Goal: Transaction & Acquisition: Purchase product/service

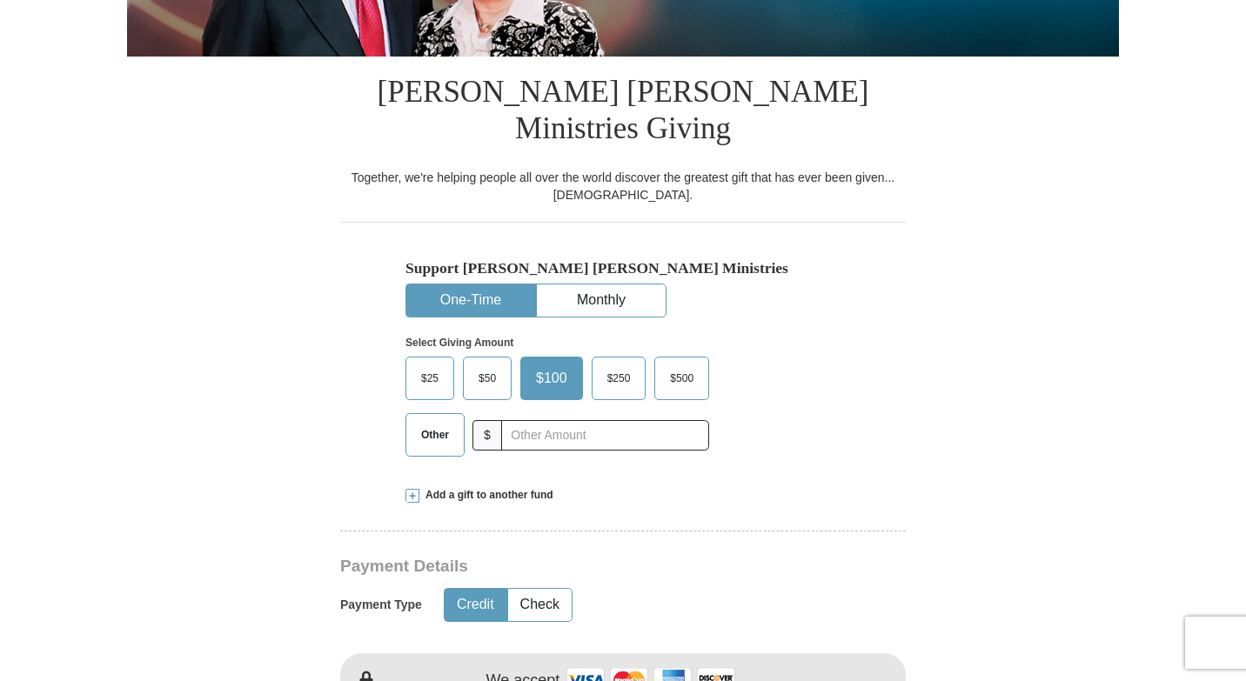
scroll to position [383, 0]
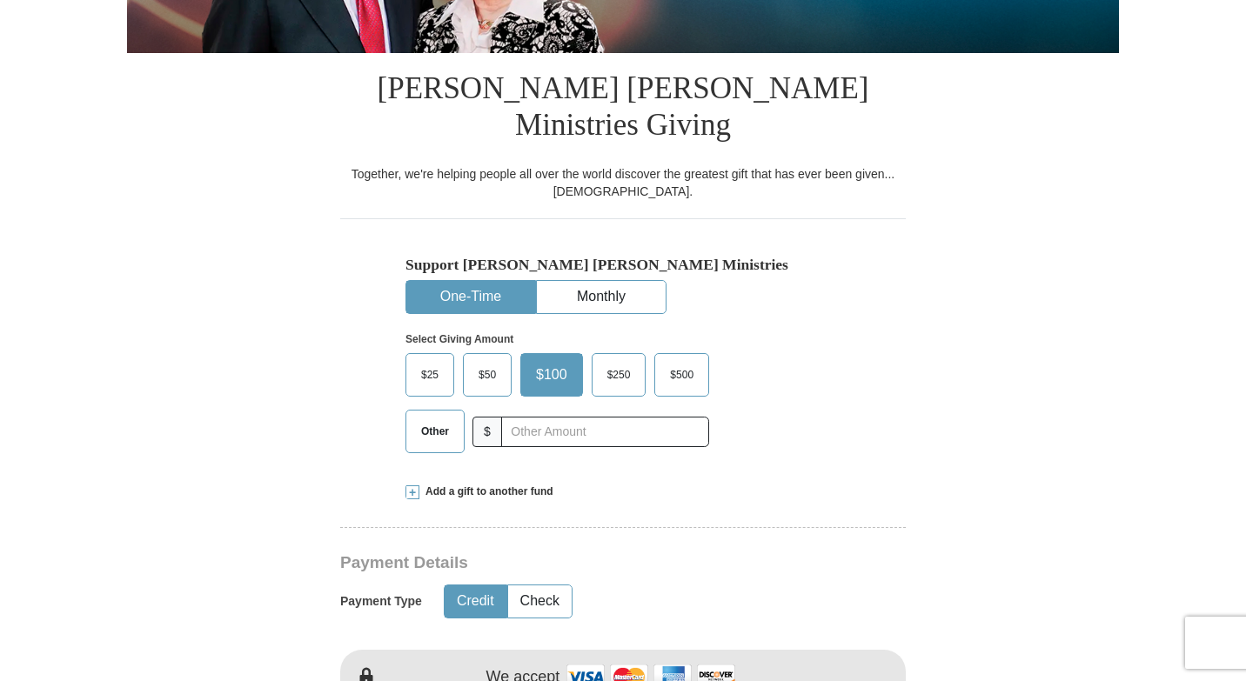
click at [428, 432] on span "Other" at bounding box center [434, 431] width 45 height 26
click at [0, 0] on input "Other" at bounding box center [0, 0] width 0 height 0
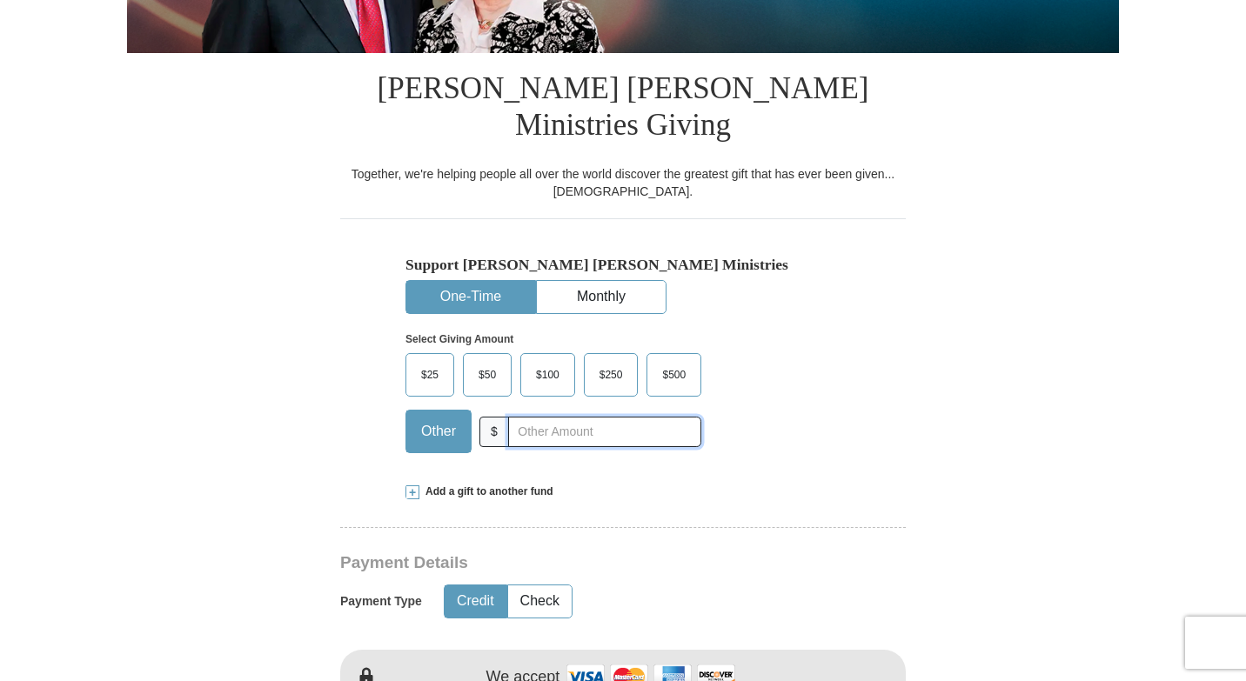
click at [540, 423] on input "text" at bounding box center [604, 432] width 193 height 30
type input "10.00"
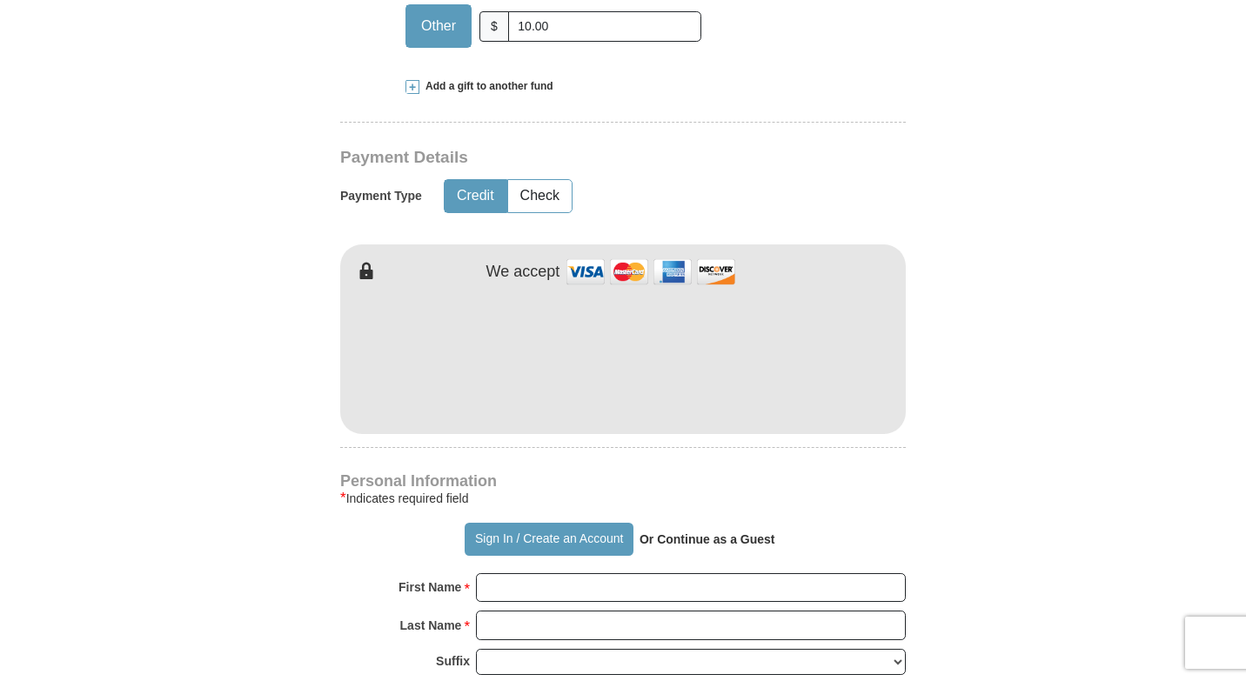
scroll to position [800, 0]
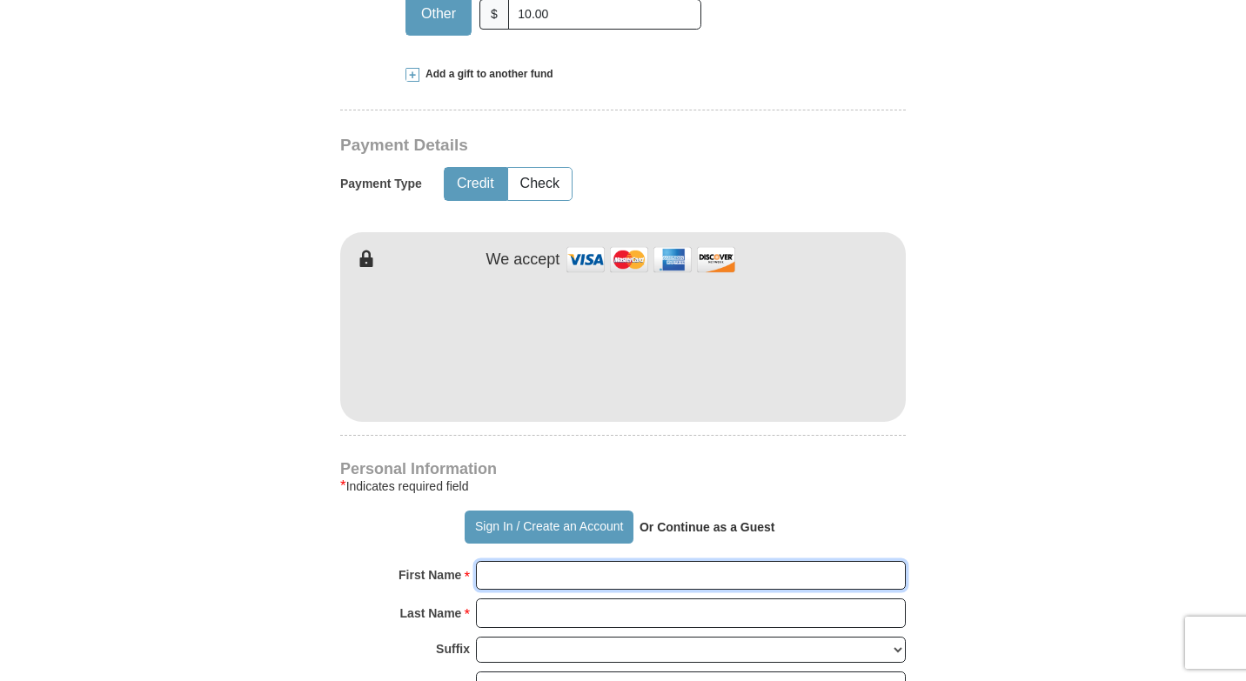
click at [577, 565] on input "First Name *" at bounding box center [691, 576] width 430 height 30
type input "[PERSON_NAME]"
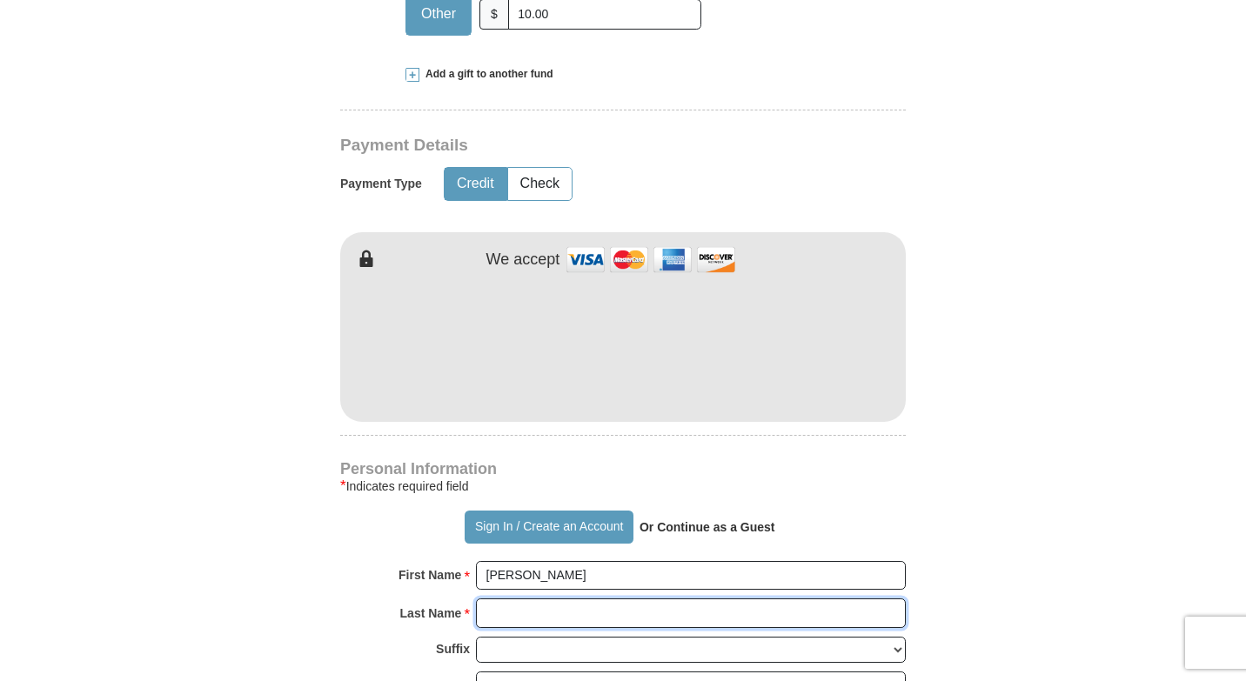
click at [588, 609] on input "Last Name *" at bounding box center [691, 614] width 430 height 30
type input "[PERSON_NAME]"
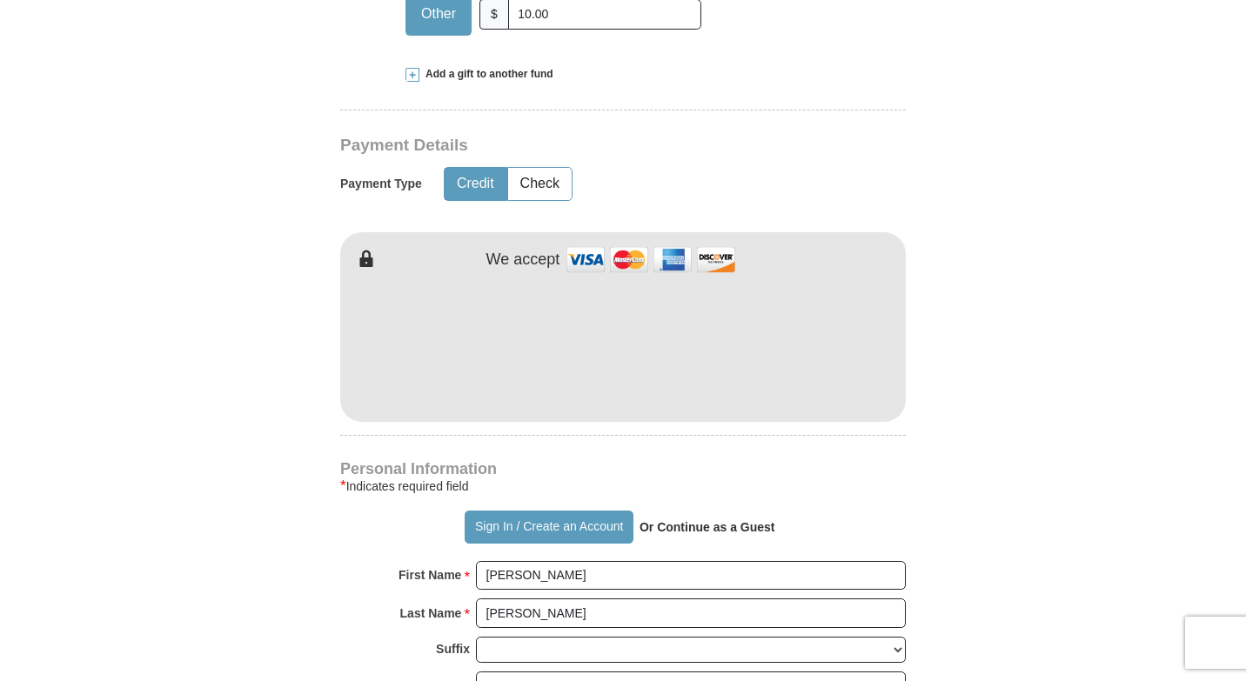
click at [338, 590] on form "Already have an account? Sign in for faster giving. Don't have an account? Crea…" at bounding box center [623, 360] width 992 height 2182
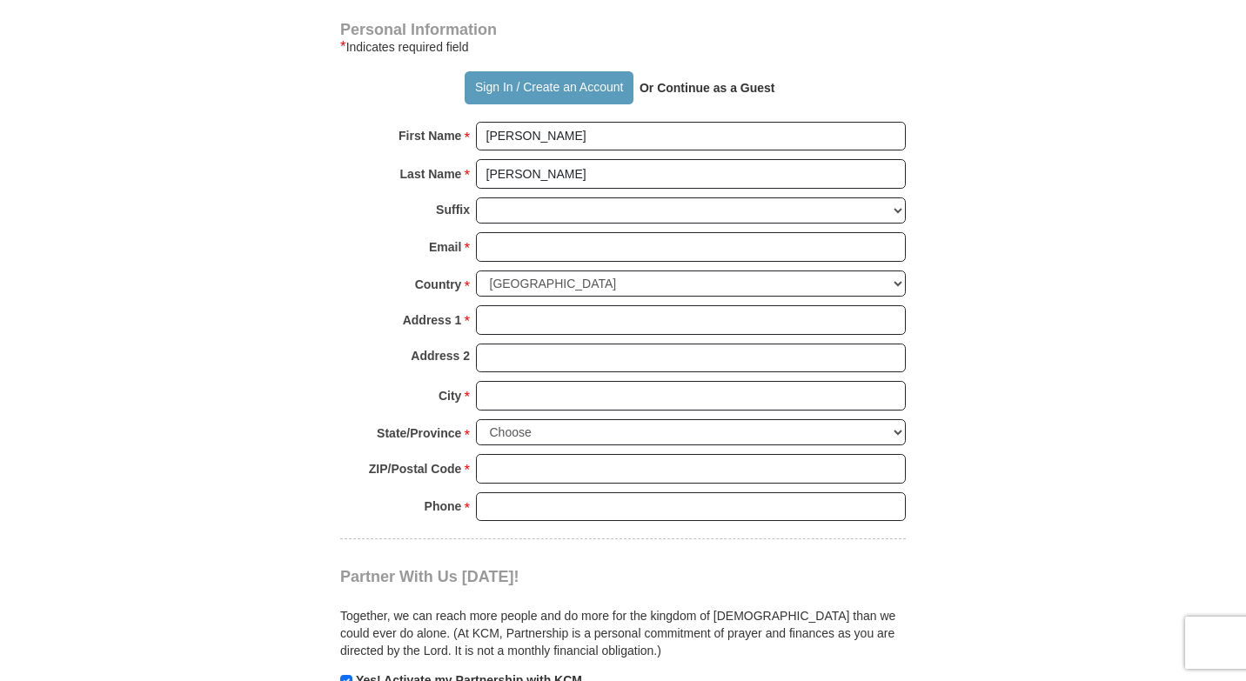
scroll to position [1253, 0]
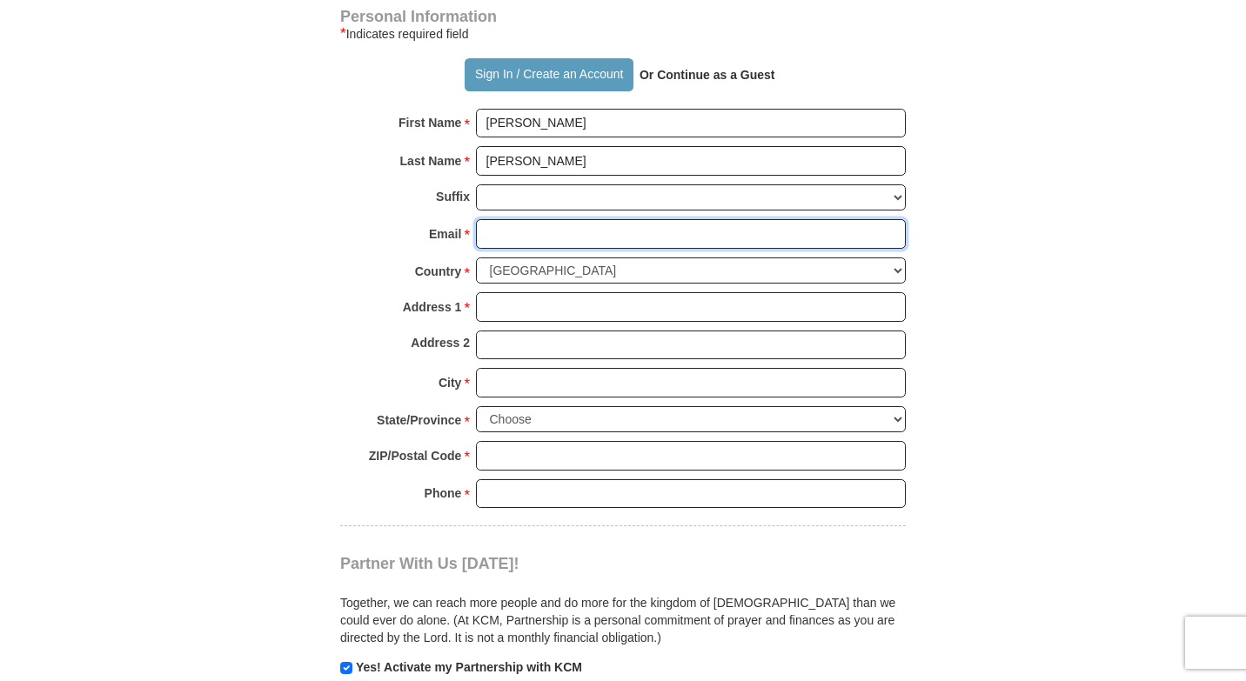
drag, startPoint x: 552, startPoint y: 338, endPoint x: 592, endPoint y: 242, distance: 103.4
click at [592, 242] on input "Email *" at bounding box center [691, 234] width 430 height 30
type input "[EMAIL_ADDRESS][DOMAIN_NAME]"
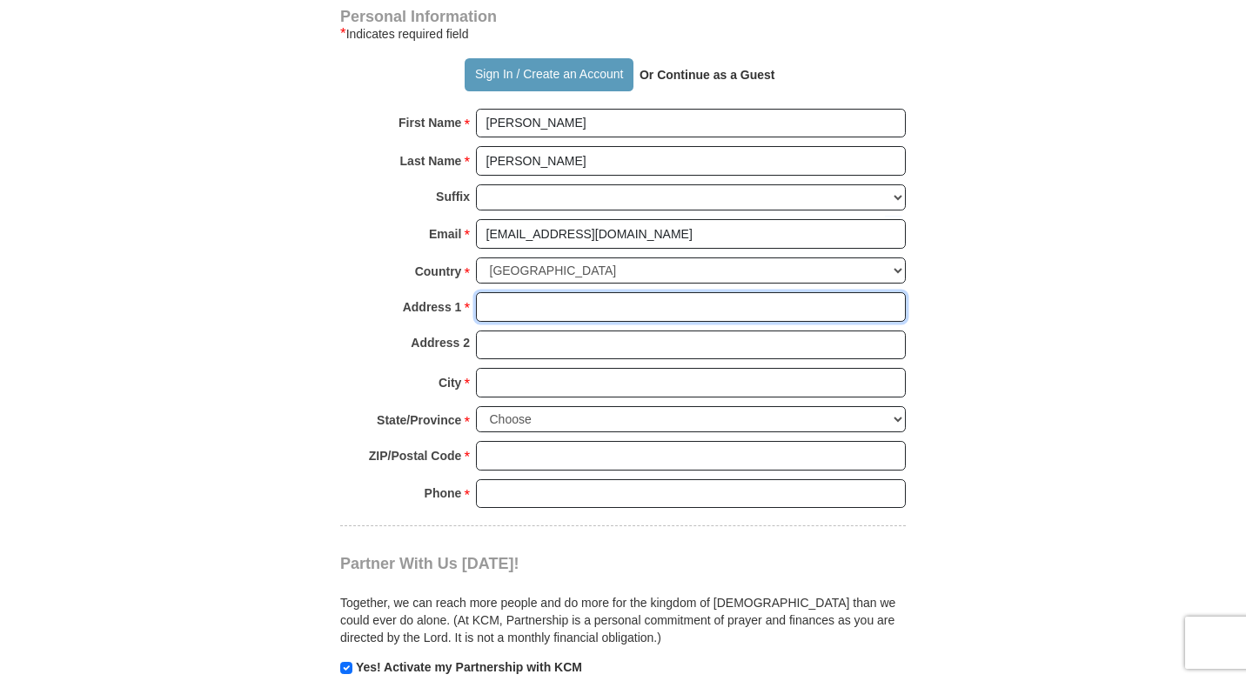
type input "P O Box 94951"
type input "[GEOGRAPHIC_DATA]"
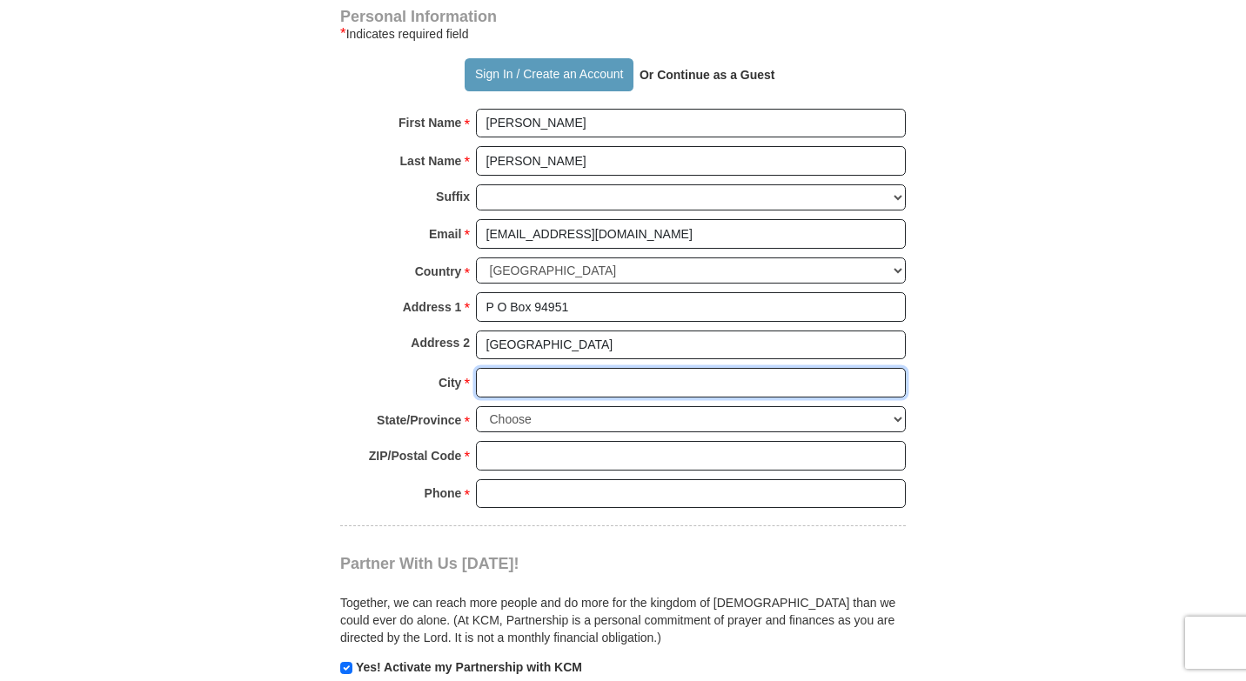
type input "[GEOGRAPHIC_DATA]"
select select "AR"
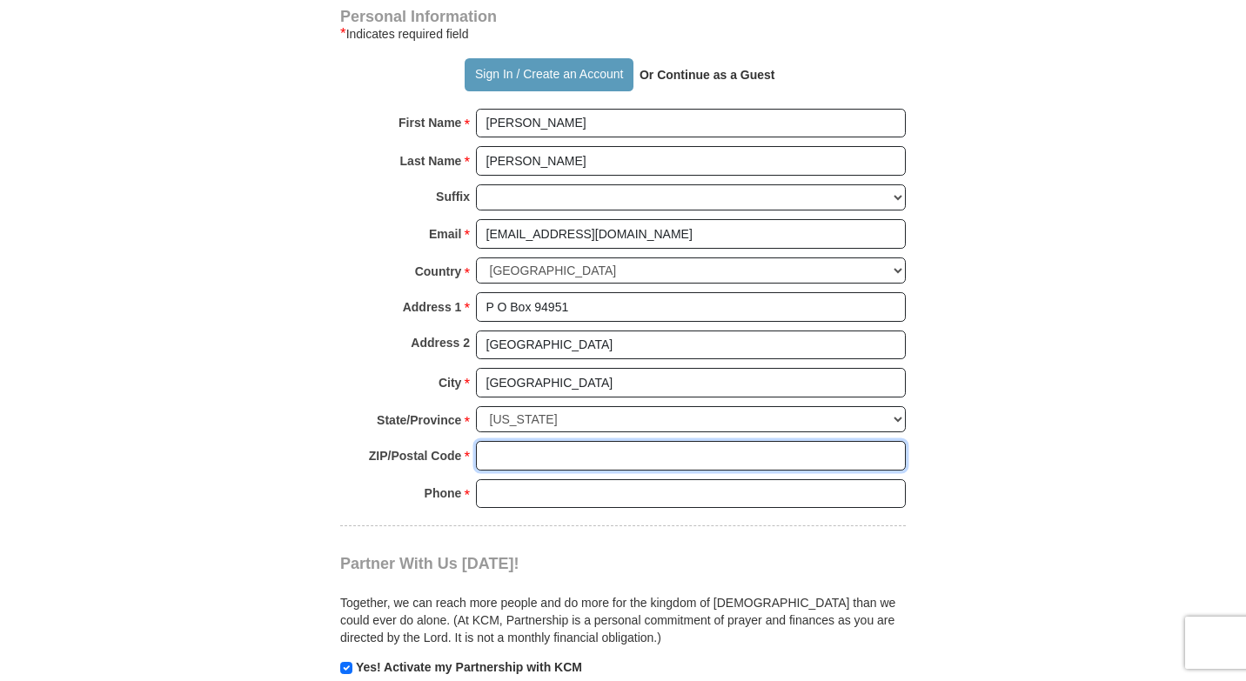
type input "72190"
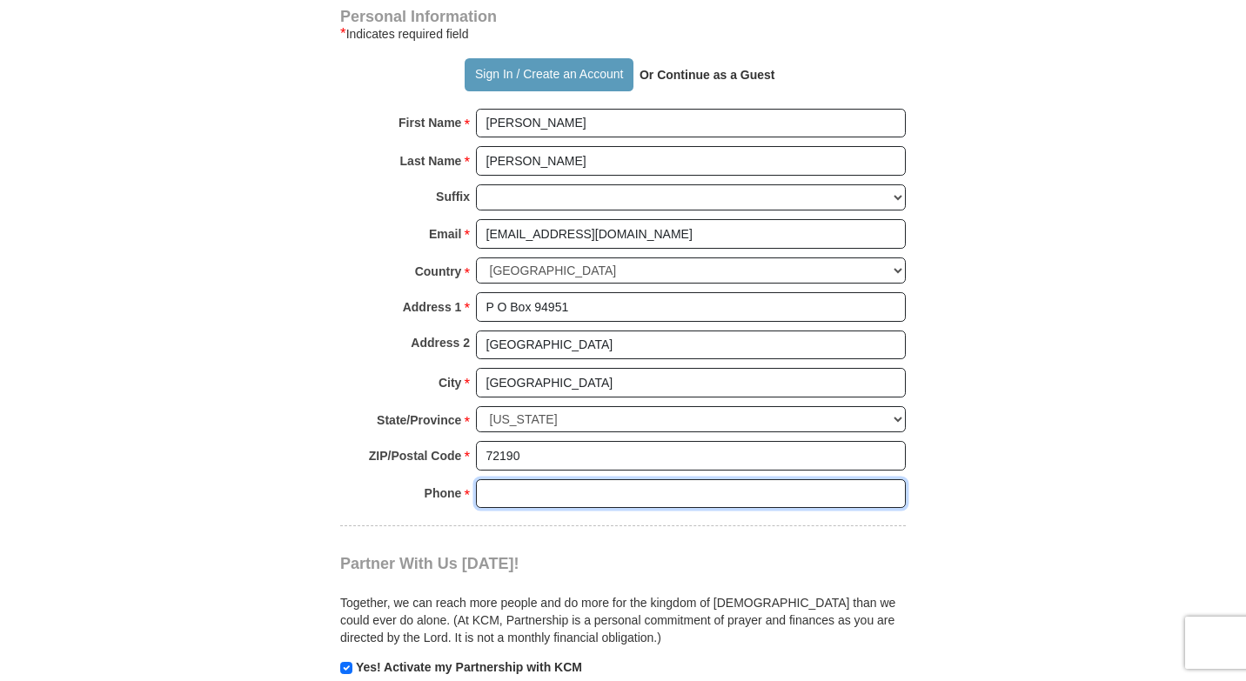
type input "5015418595"
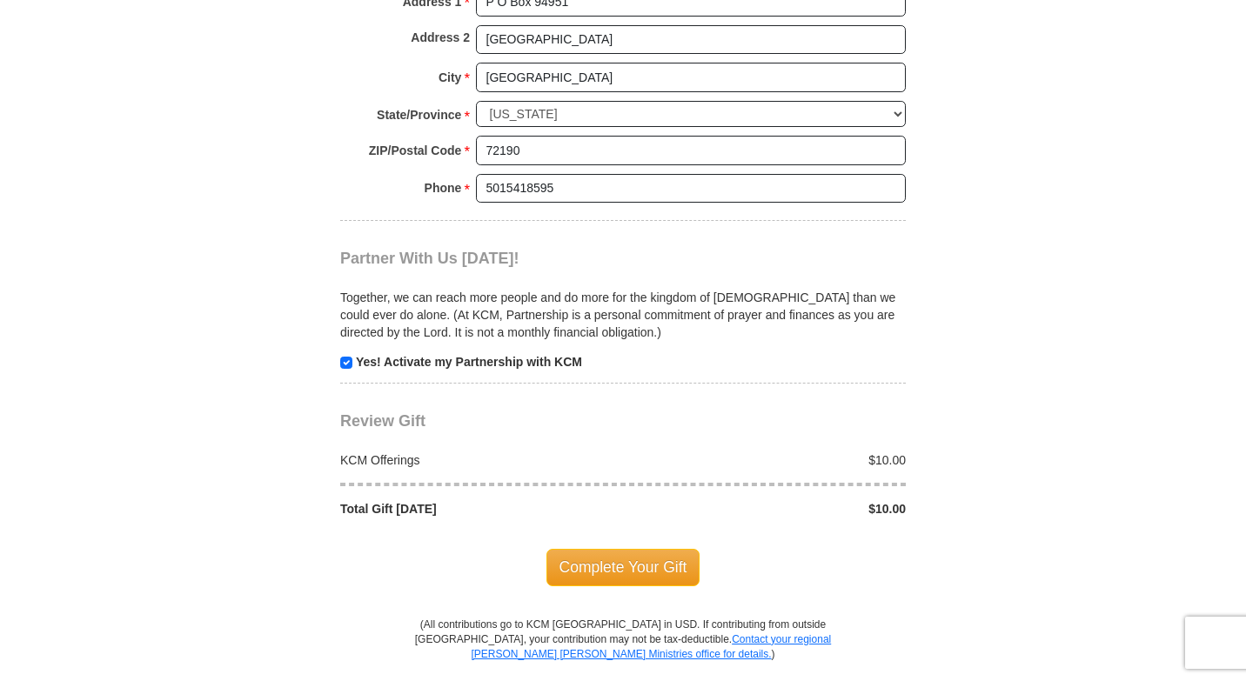
scroll to position [1566, 0]
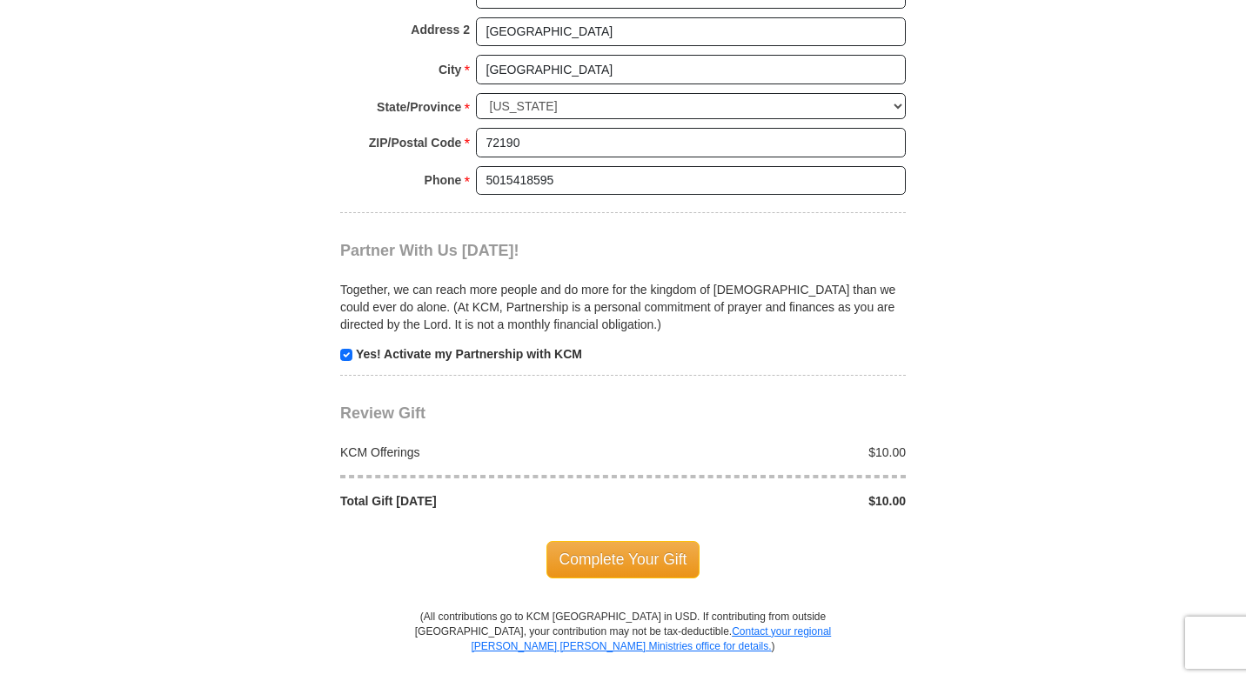
click at [661, 544] on span "Complete Your Gift" at bounding box center [623, 559] width 154 height 37
